Goal: Navigation & Orientation: Find specific page/section

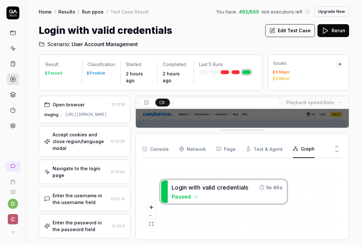
scroll to position [162, 0]
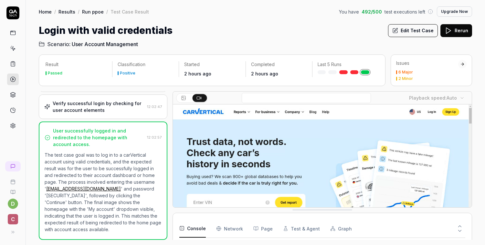
scroll to position [1317, 0]
